Goal: Find specific page/section: Find specific page/section

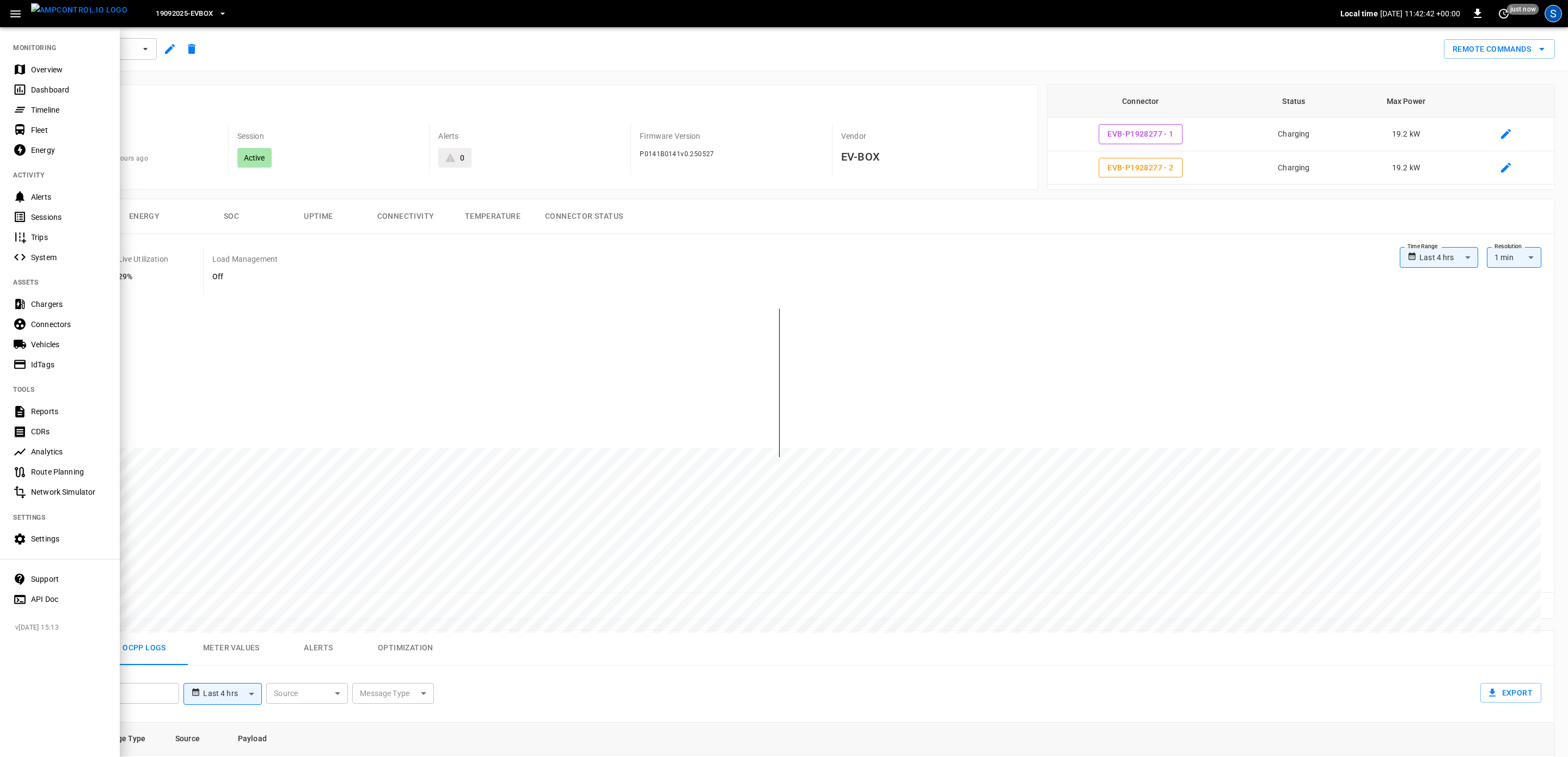
click at [1547, 15] on div "S" at bounding box center [1553, 13] width 17 height 17
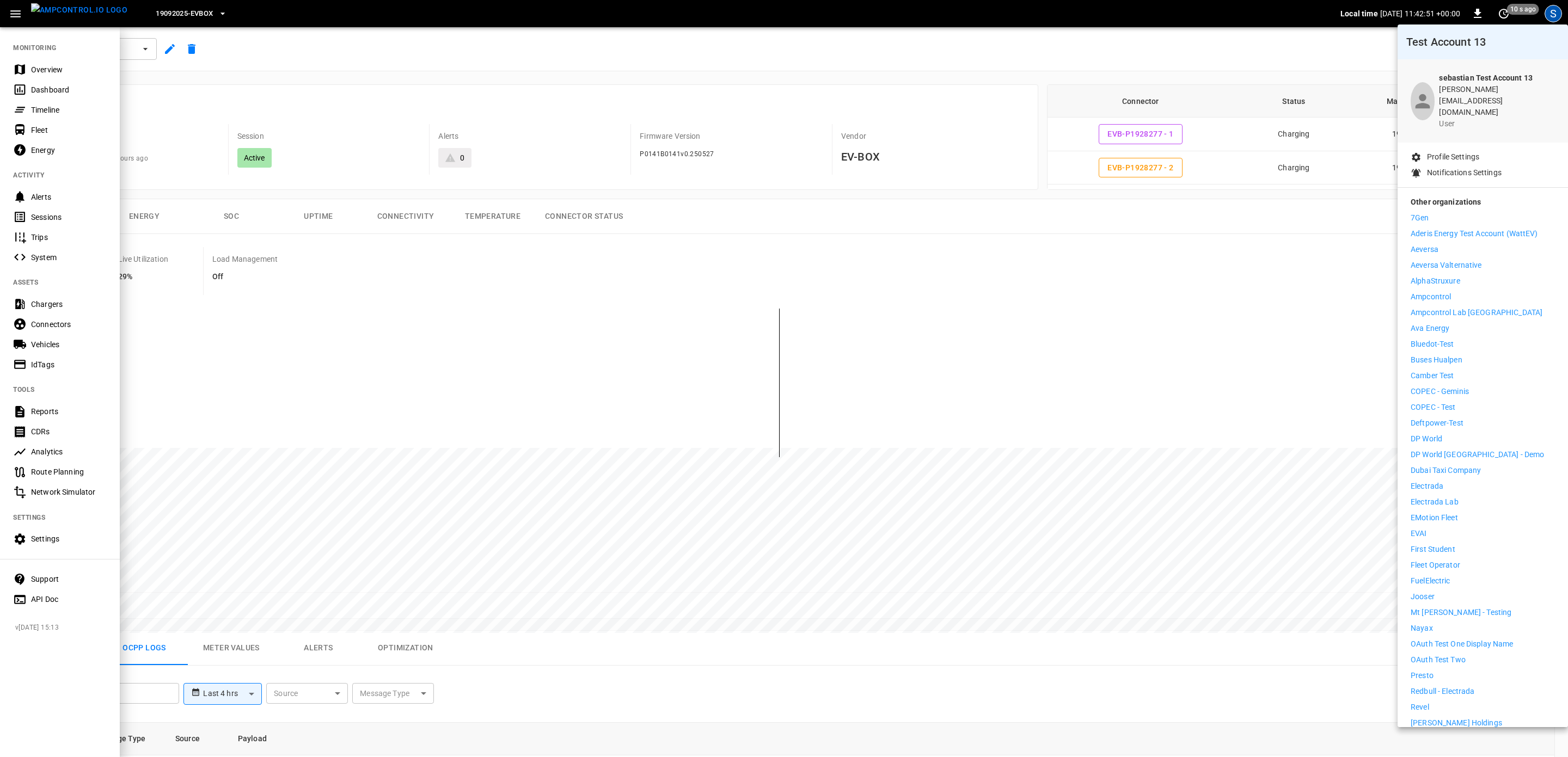
scroll to position [117, 0]
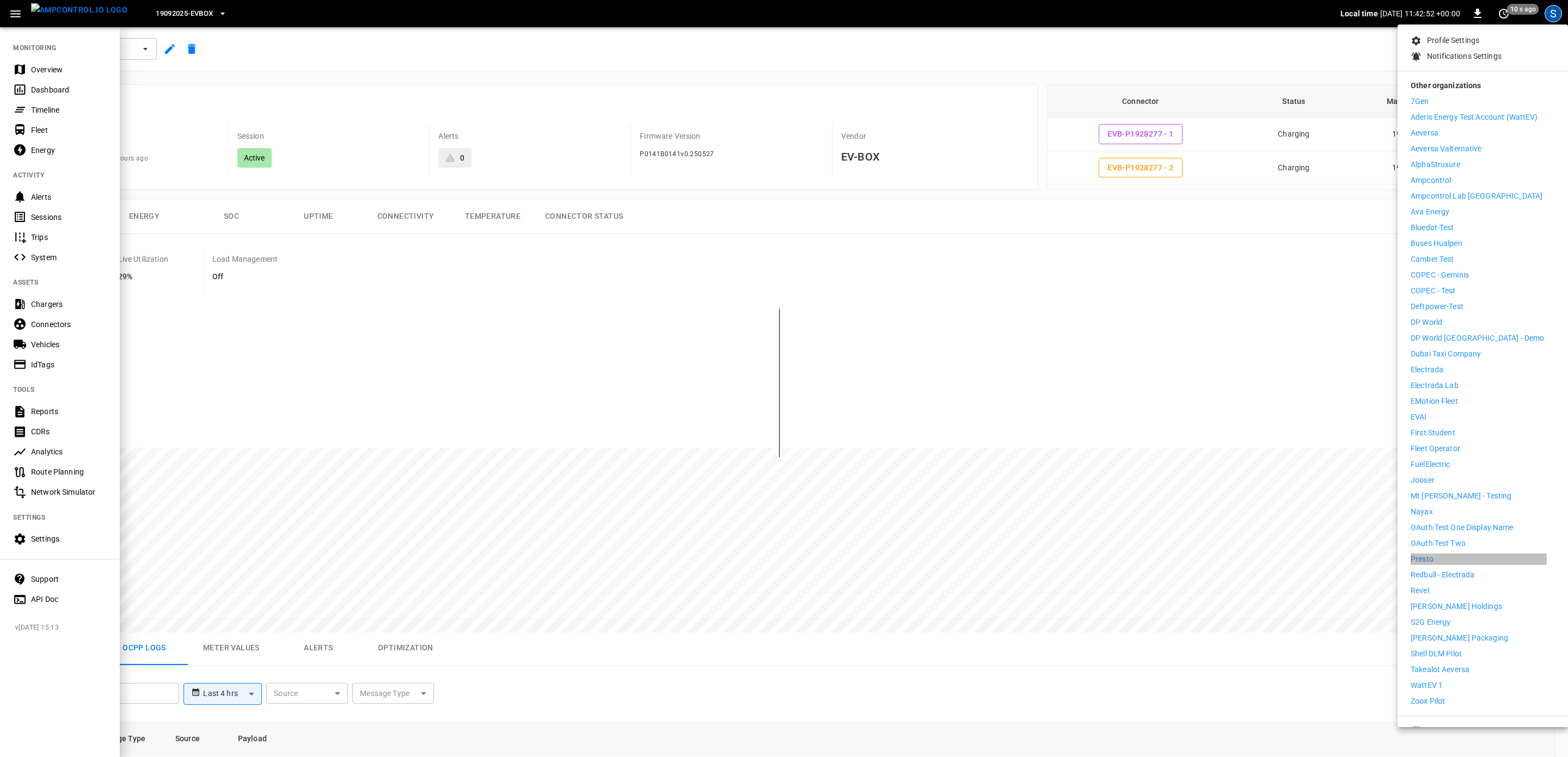
click at [1430, 553] on p "Presto" at bounding box center [1422, 559] width 23 height 11
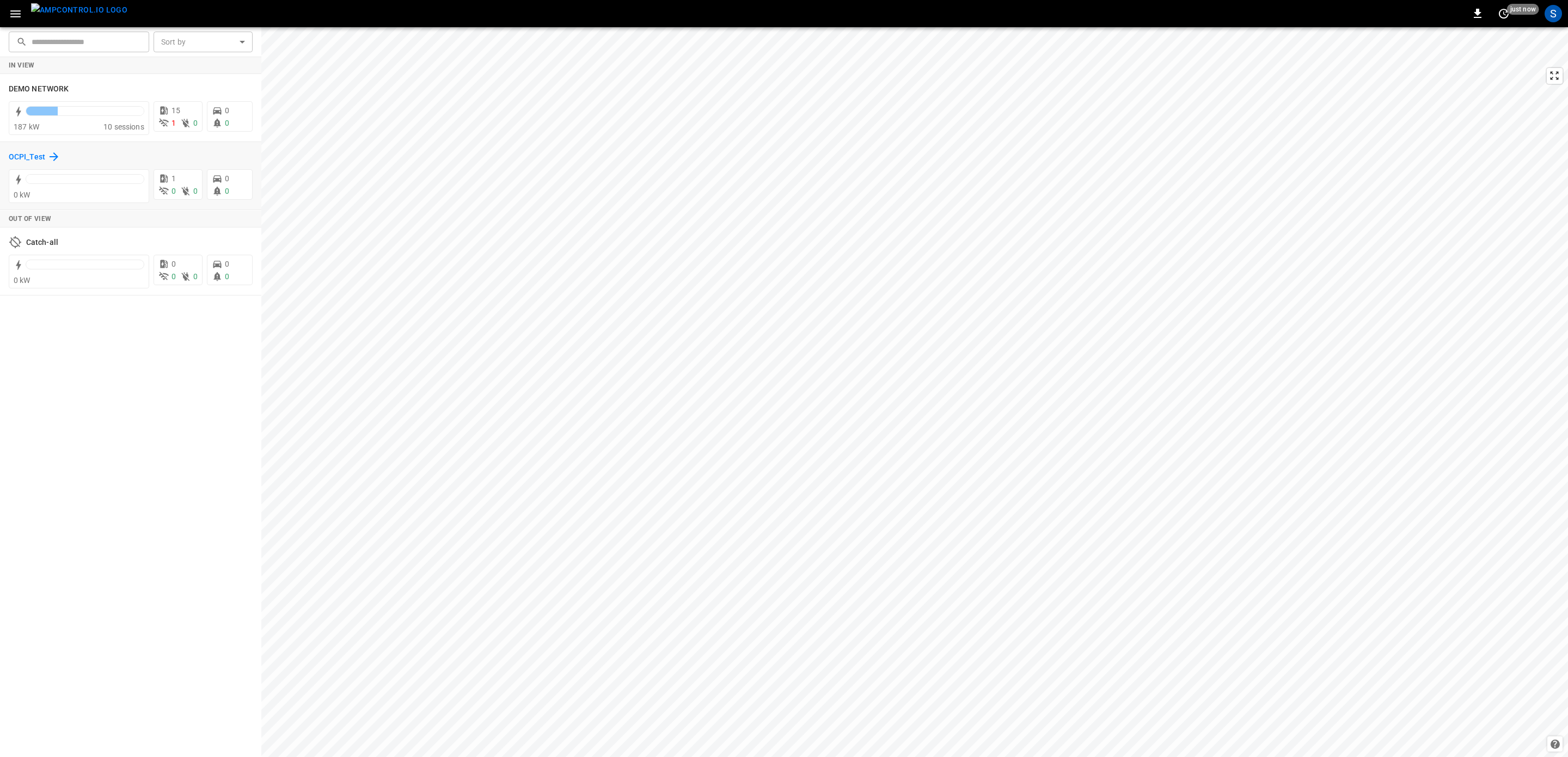
click at [39, 151] on div "OCPI_Test" at bounding box center [34, 157] width 52 height 13
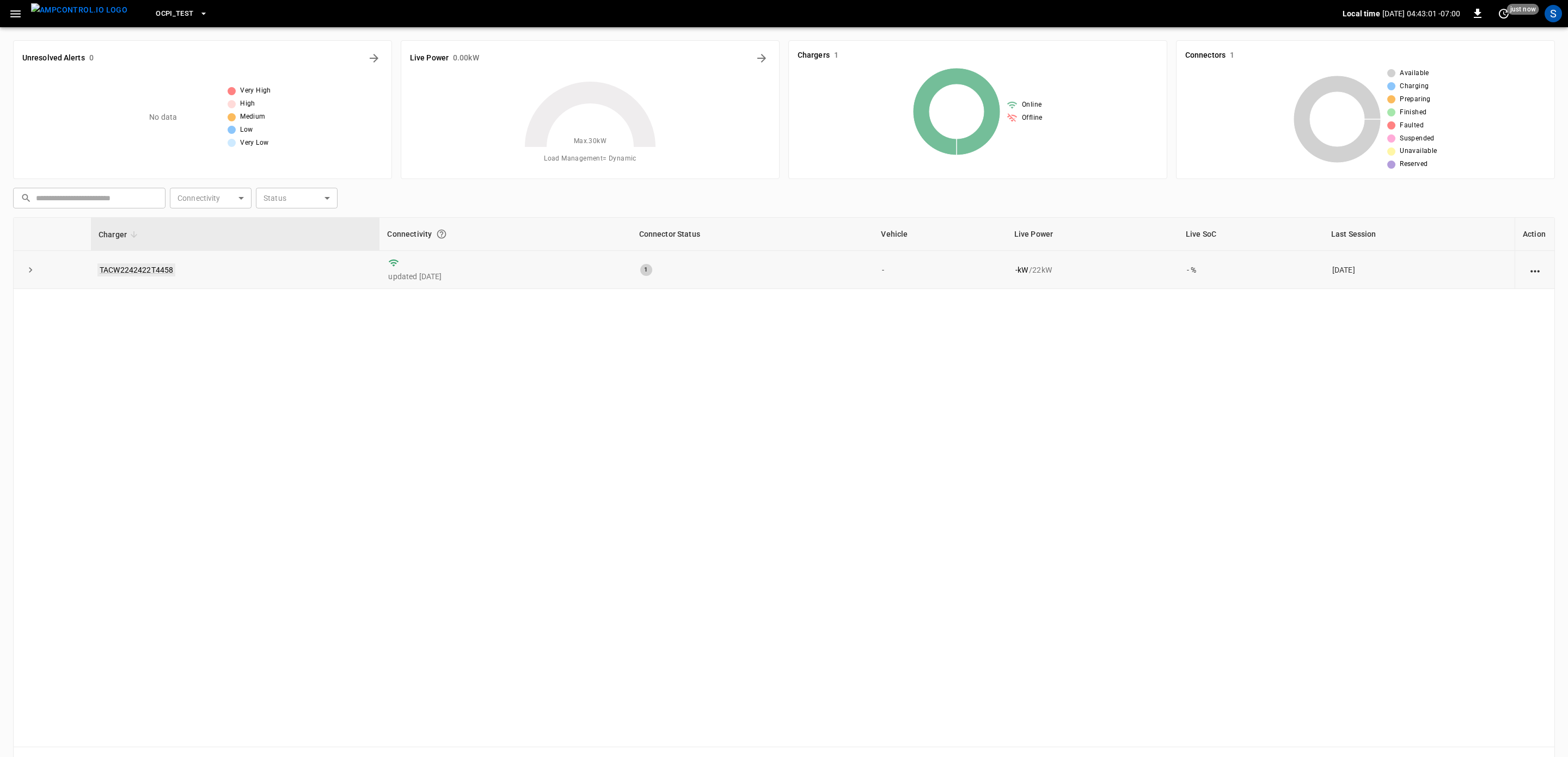
click at [126, 264] on link "TACW2242422T4458" at bounding box center [136, 270] width 78 height 13
